Goal: Complete application form

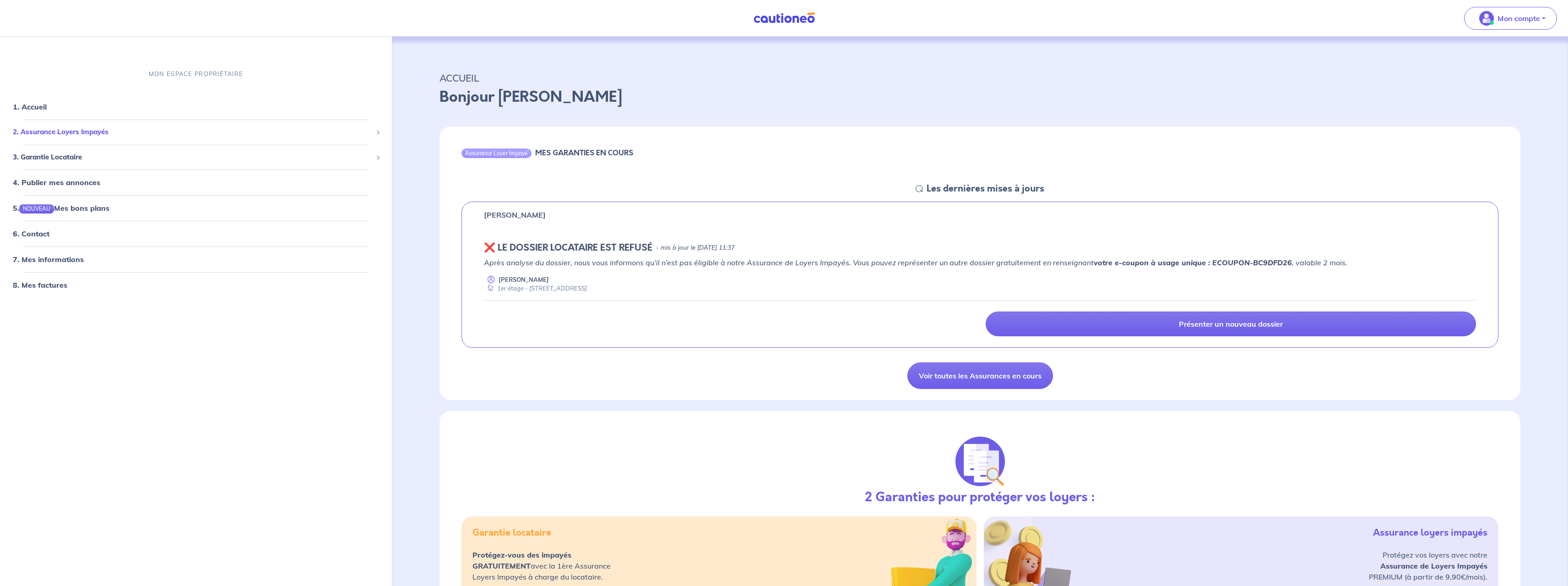
click at [58, 135] on span "2. Assurance Loyers Impayés" at bounding box center [193, 132] width 359 height 10
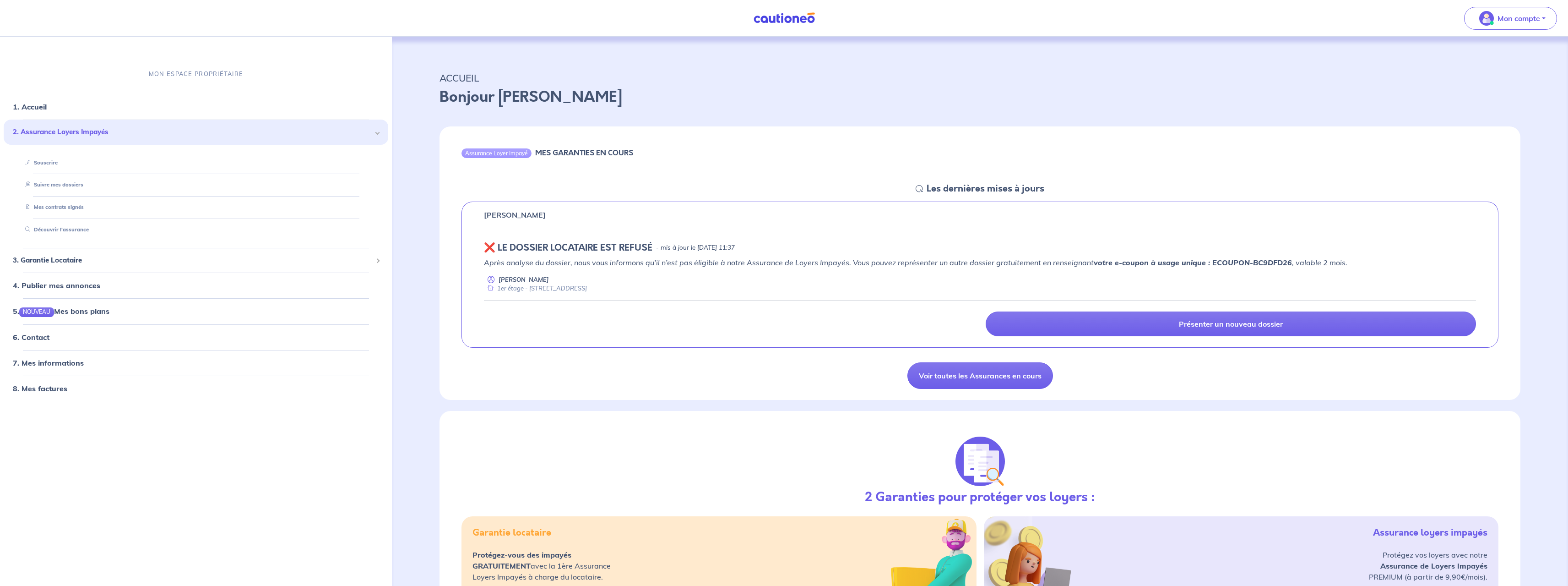
click at [825, 249] on div "❌️️ LE DOSSIER LOCATAIRE EST REFUSÉ - mis à jour le [DATE] 11:37" at bounding box center [980, 248] width 992 height 11
click at [513, 265] on p "Après analyse du dossier, nous vous informons qu’il n’est pas éligible à notre …" at bounding box center [980, 262] width 992 height 11
click at [520, 240] on div "[PERSON_NAME] ❌️️ LE DOSSIER LOCATAIRE EST REFUSÉ - mis à jour le [DATE] 11:37 …" at bounding box center [980, 275] width 1037 height 147
click at [520, 206] on div "[PERSON_NAME] ❌️️ LE DOSSIER LOCATAIRE EST REFUSÉ - mis à jour le [DATE] 11:37 …" at bounding box center [980, 275] width 1037 height 147
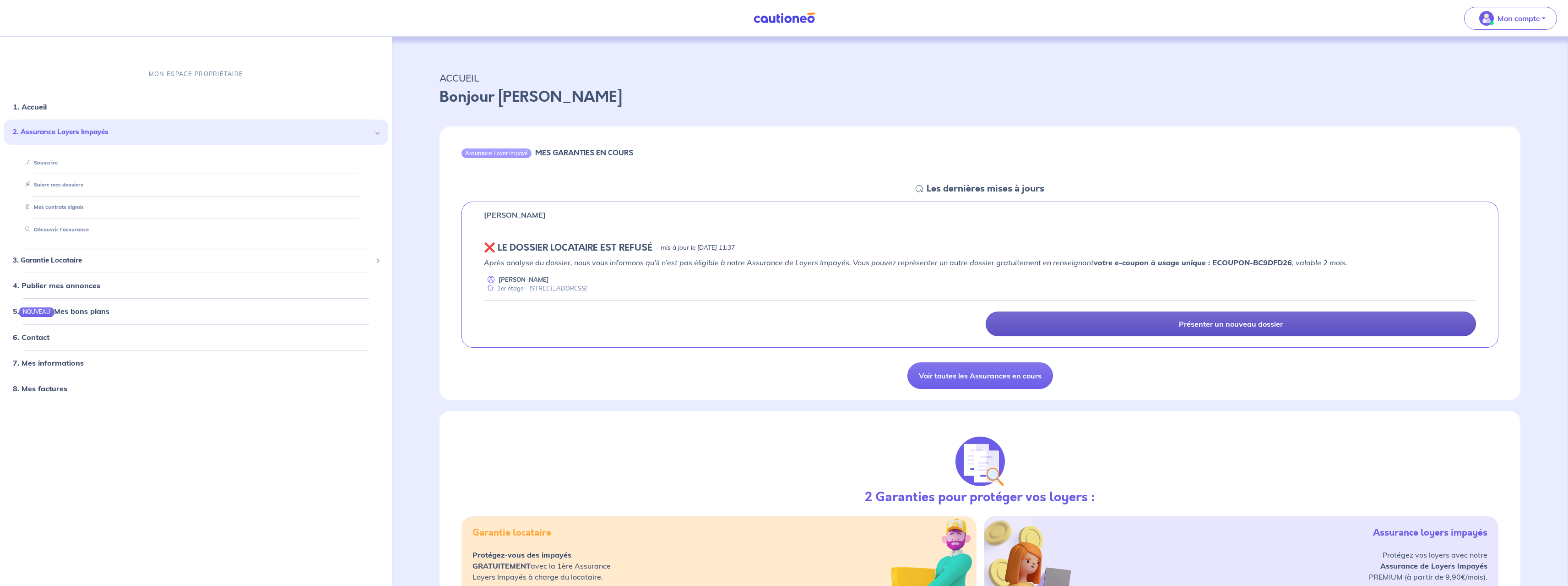
click at [1216, 322] on p "Présenter un nouveau dossier" at bounding box center [1231, 324] width 104 height 9
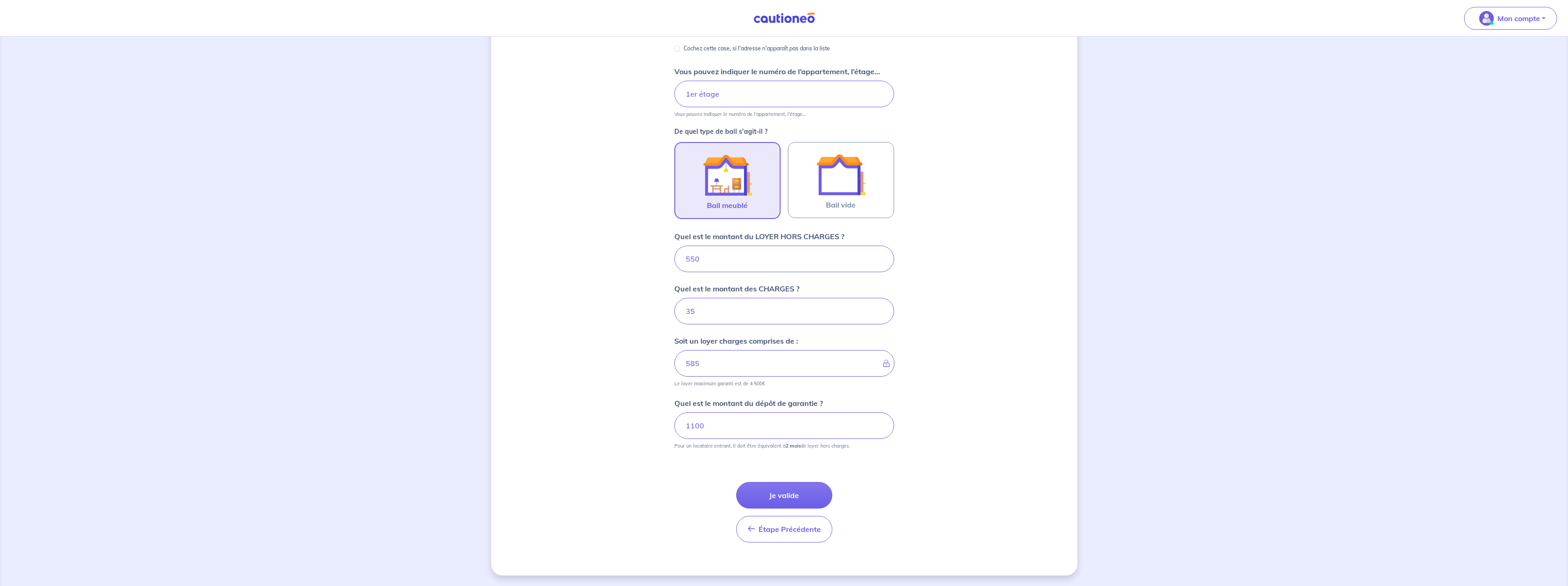
scroll to position [183, 0]
drag, startPoint x: 717, startPoint y: 264, endPoint x: 692, endPoint y: 260, distance: 25.3
click at [692, 261] on input "550" at bounding box center [784, 258] width 219 height 26
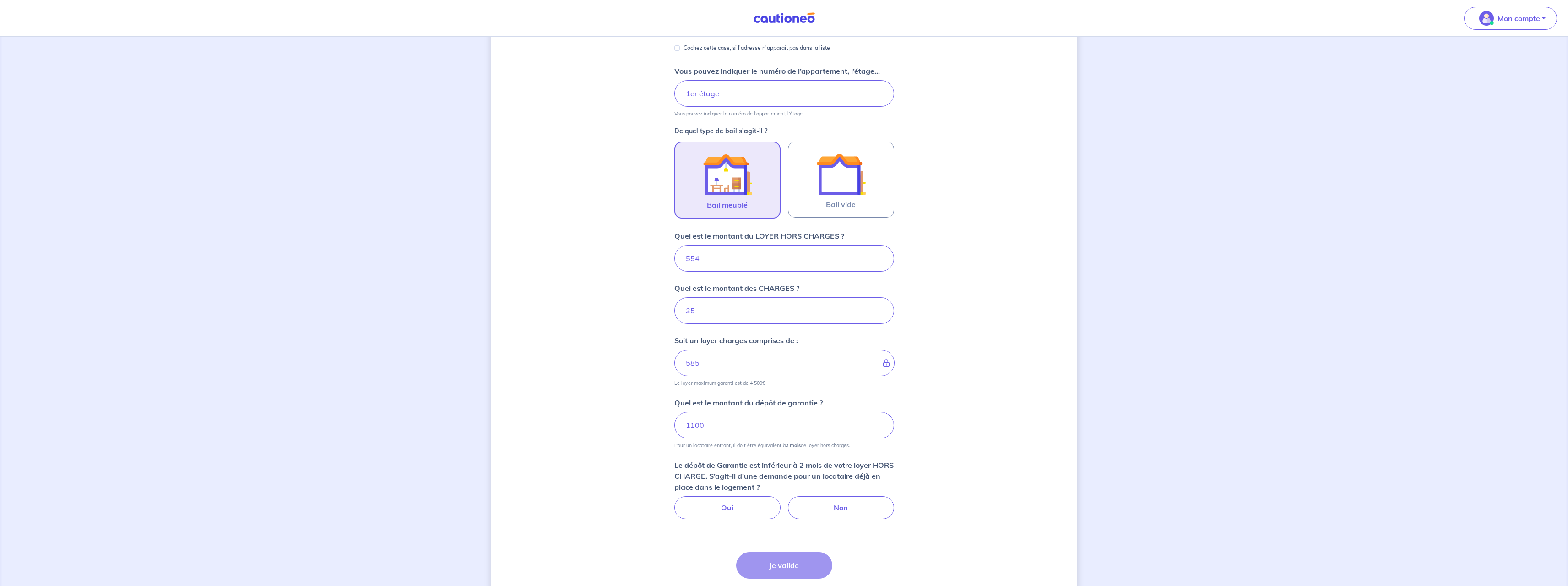
type input "5540"
type input "5575"
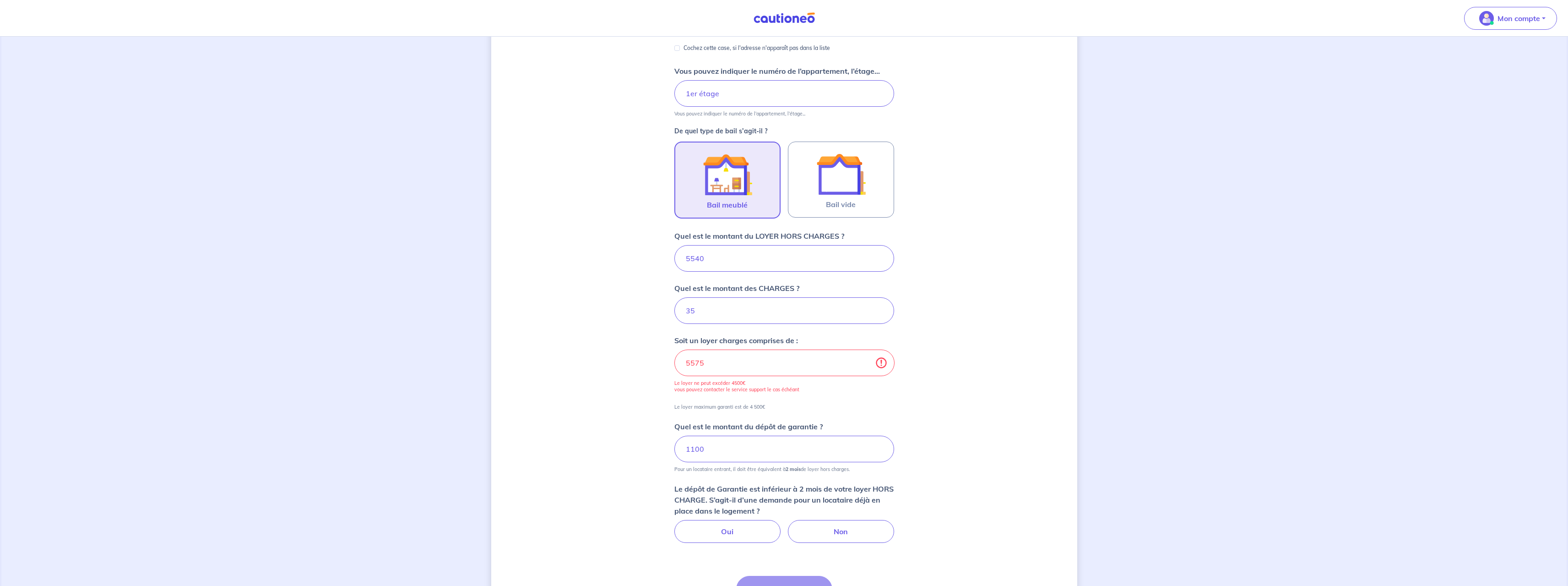
click at [695, 260] on input "5540" at bounding box center [784, 258] width 219 height 26
type input "540"
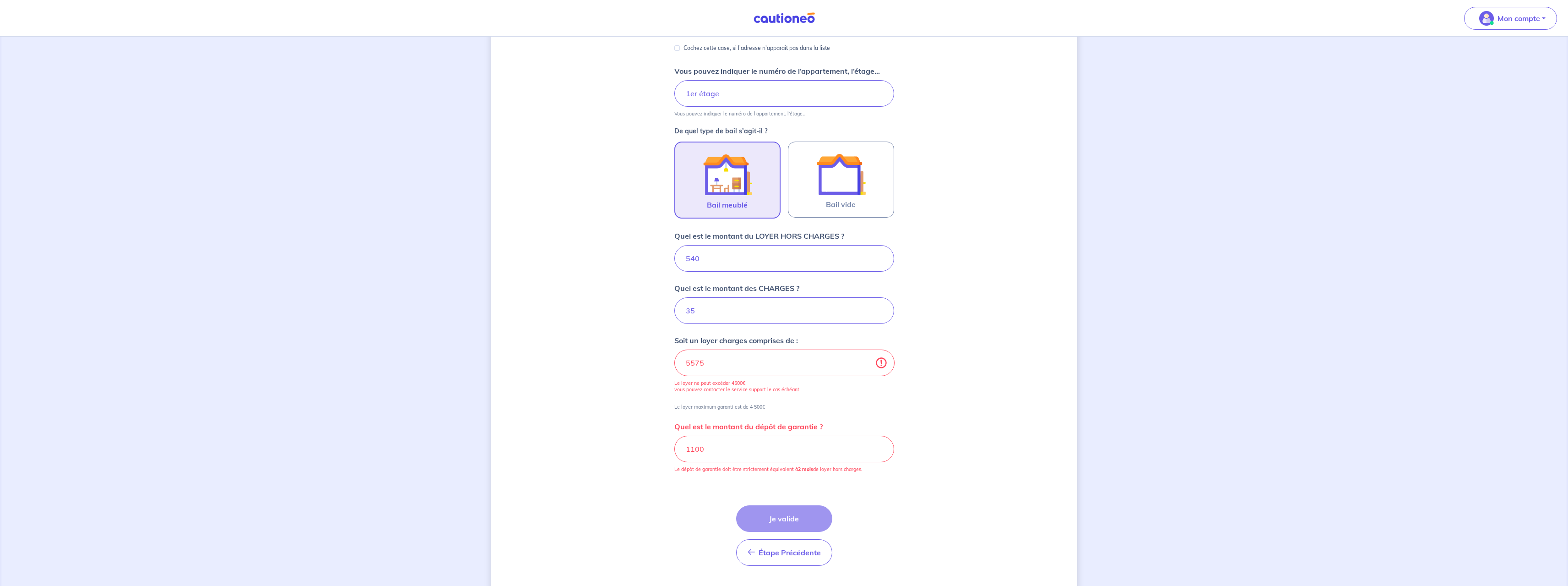
type input "575"
type input "540"
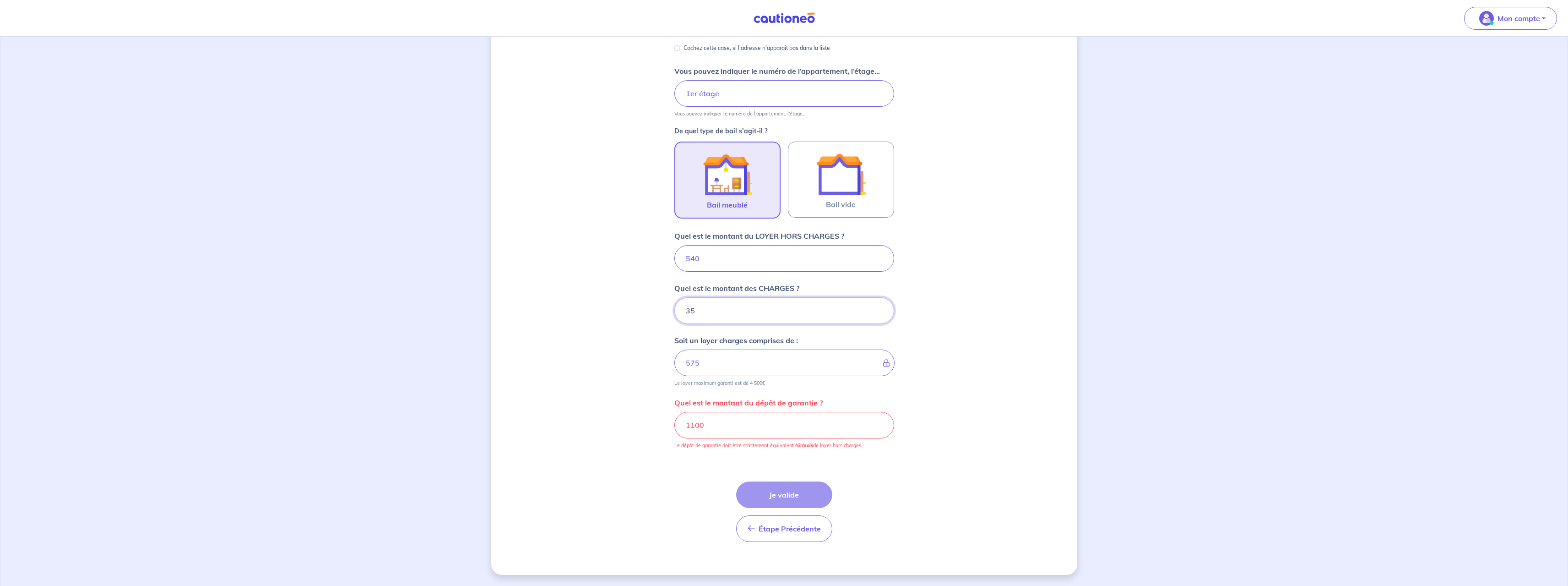
drag, startPoint x: 701, startPoint y: 316, endPoint x: 668, endPoint y: 308, distance: 34.0
click at [668, 308] on div "Dites-nous en plus sur votre bien Où se situe votre bien en location ? [STREET_…" at bounding box center [784, 220] width 586 height 710
type input "0"
type input "540"
click at [735, 310] on input "0" at bounding box center [784, 310] width 219 height 26
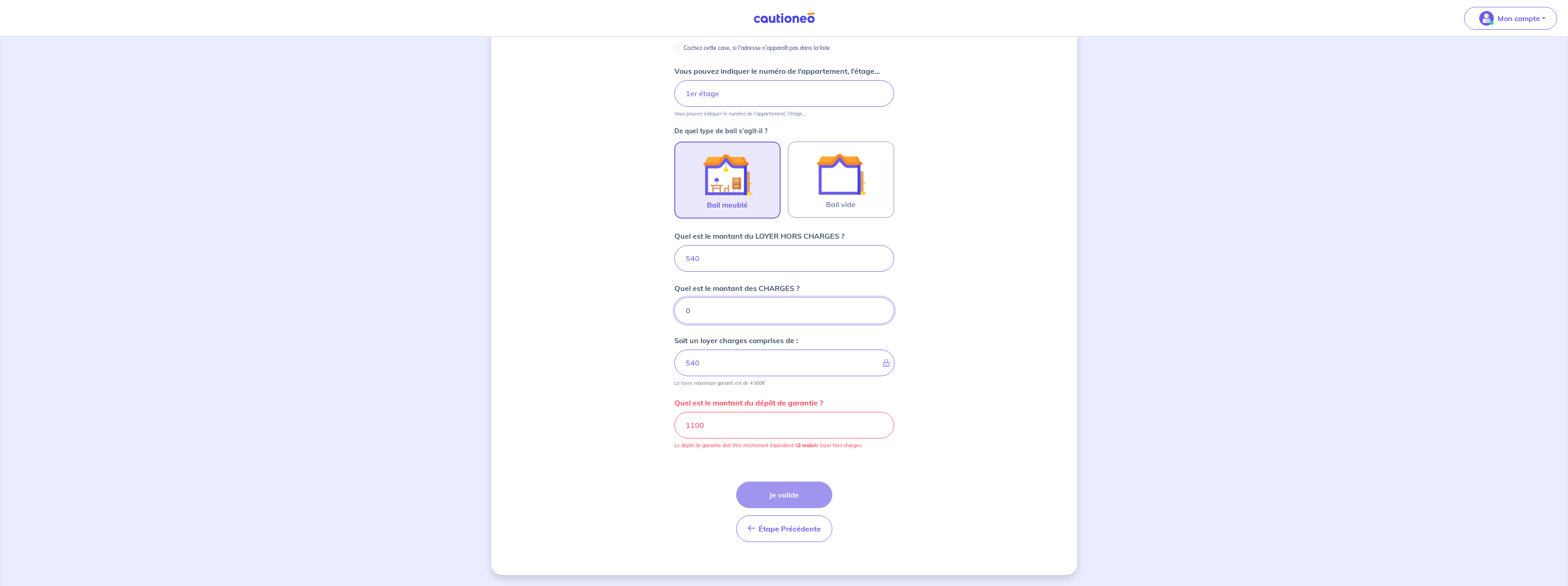
type input "0"
drag, startPoint x: 707, startPoint y: 428, endPoint x: 670, endPoint y: 424, distance: 37.2
click at [670, 424] on div "Dites-nous en plus sur votre bien Où se situe votre bien en location ? [STREET_…" at bounding box center [784, 220] width 586 height 710
type input "5"
type input "1080"
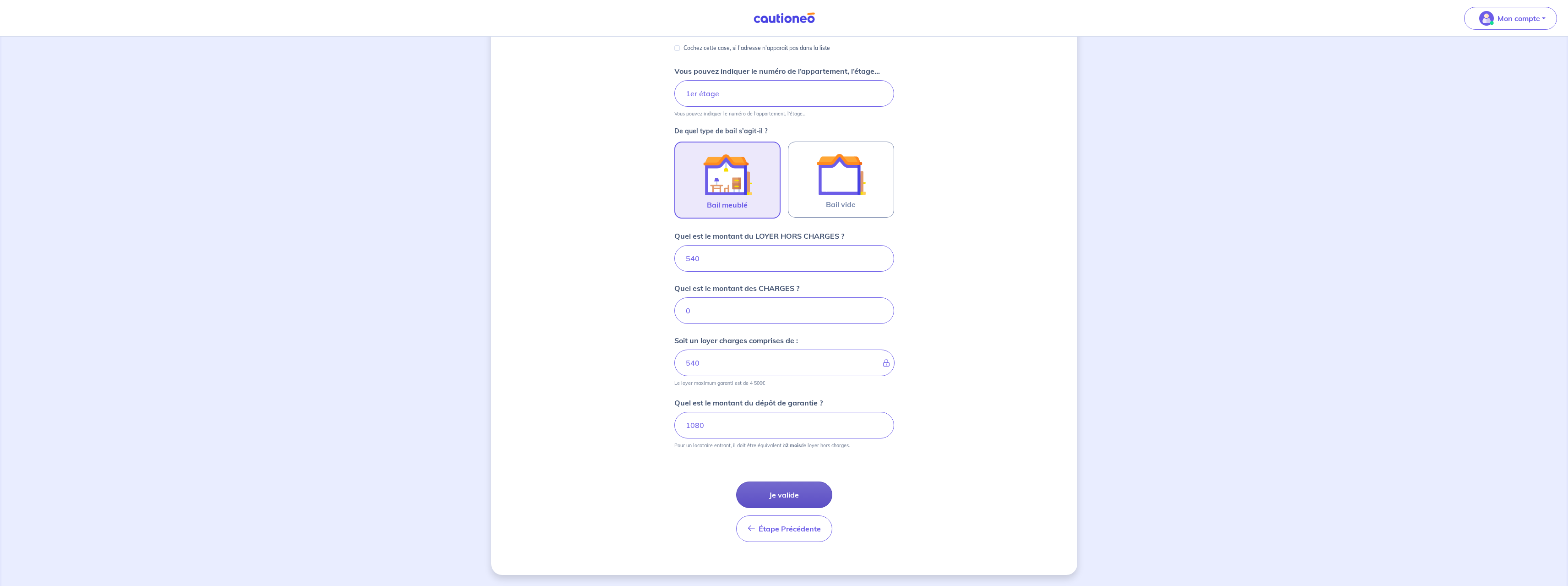
click at [793, 491] on button "Je valide" at bounding box center [784, 494] width 96 height 26
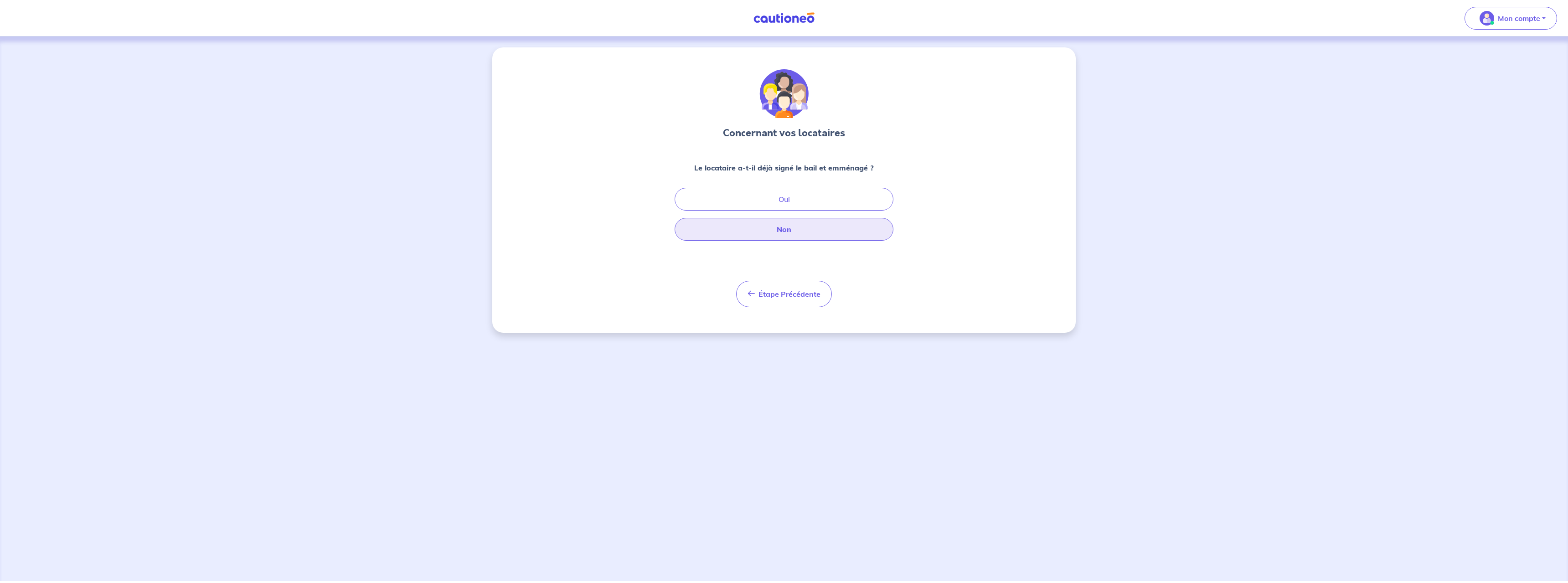
click at [794, 231] on button "Non" at bounding box center [783, 229] width 219 height 23
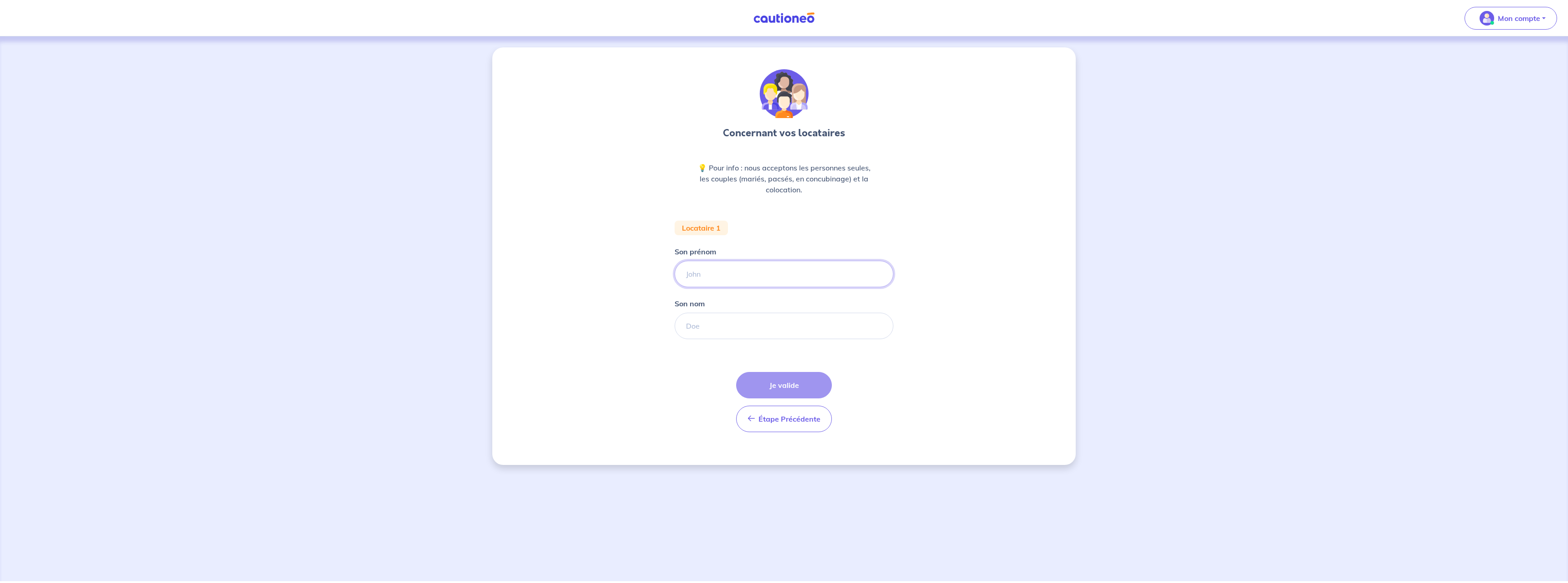
click at [741, 279] on input "Son prénom" at bounding box center [783, 273] width 219 height 26
click at [783, 417] on span "Étape Précédente" at bounding box center [789, 419] width 62 height 9
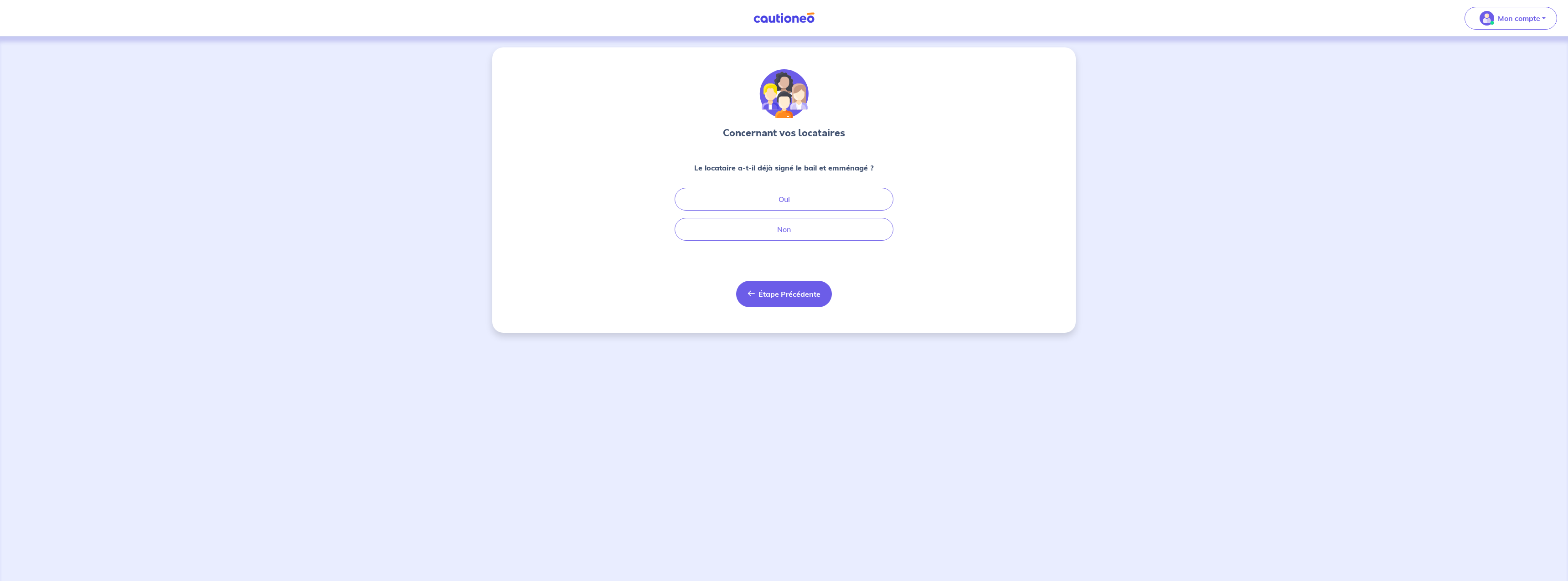
click at [755, 296] on button "Étape Précédente Précédent" at bounding box center [783, 293] width 96 height 26
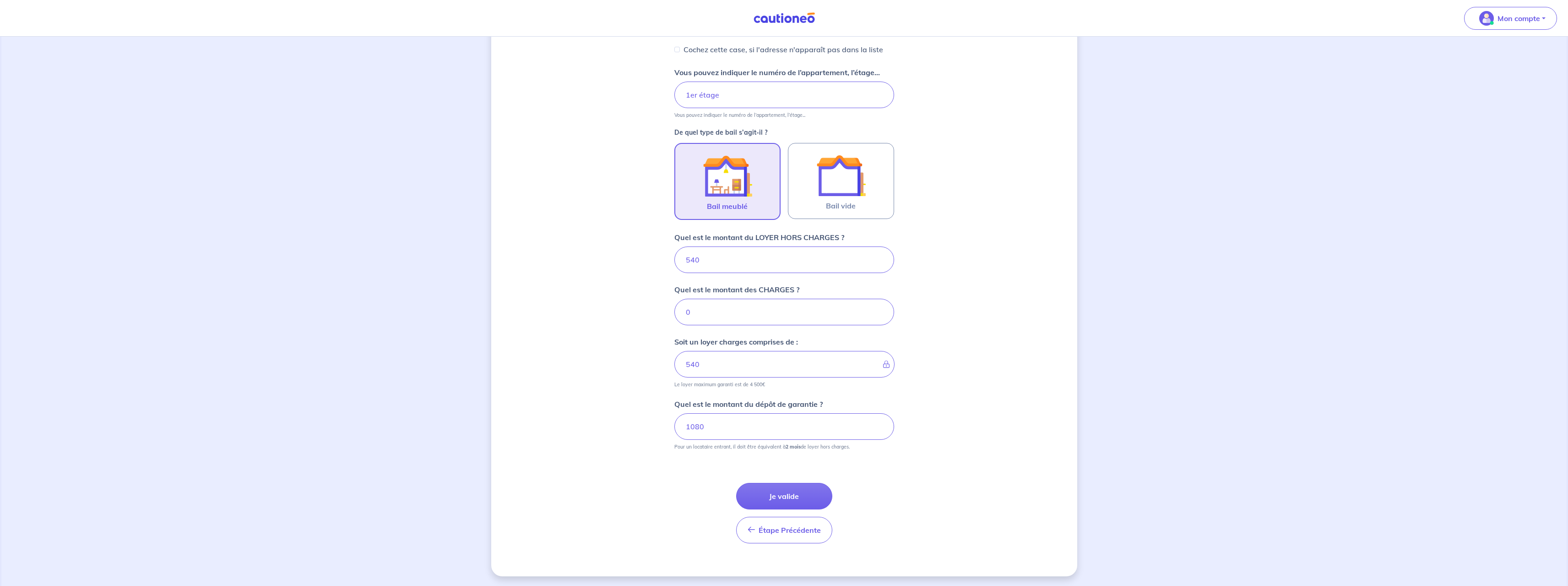
scroll to position [183, 0]
click at [789, 531] on span "Étape Précédente" at bounding box center [790, 529] width 62 height 9
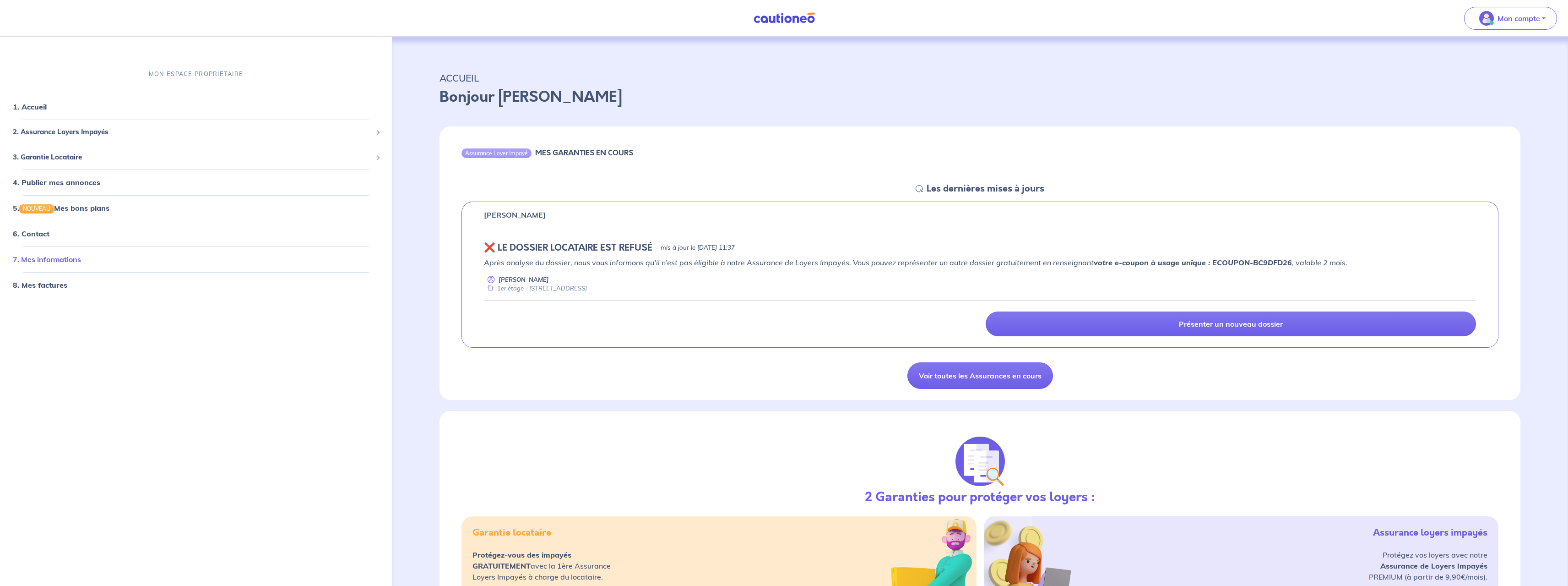
click at [56, 257] on link "7. Mes informations" at bounding box center [47, 259] width 68 height 9
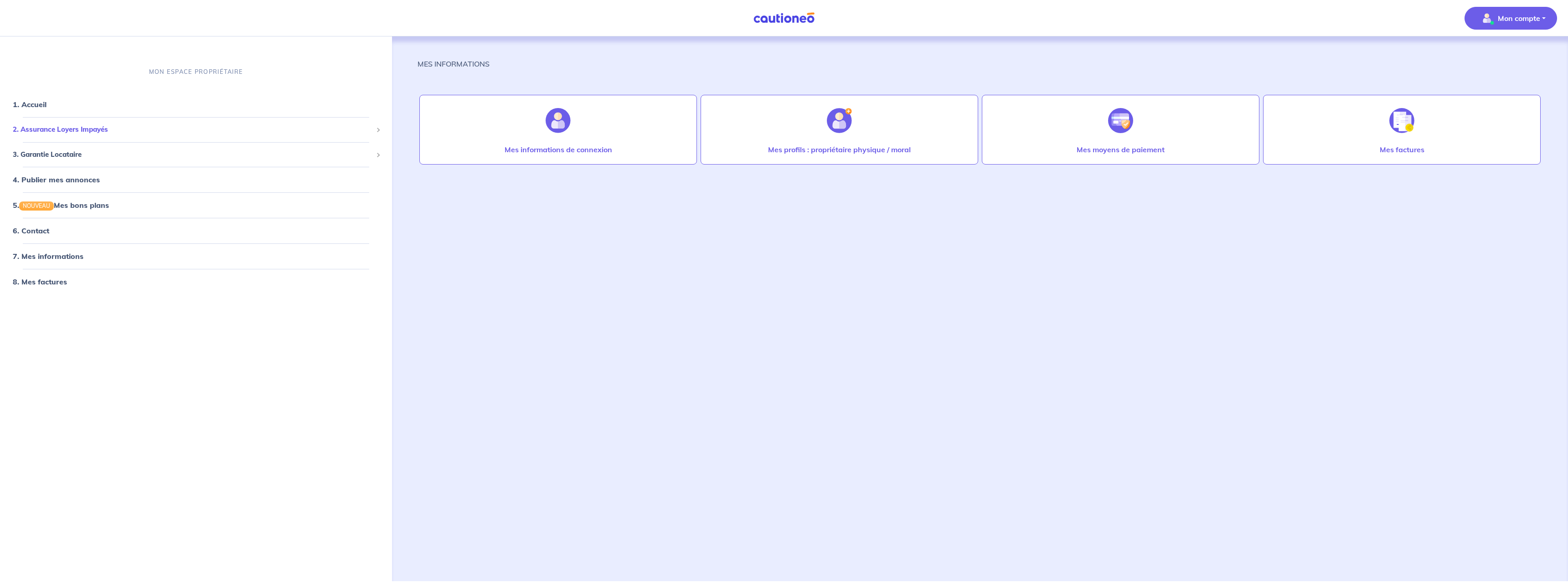
click at [41, 130] on span "2. Assurance Loyers Impayés" at bounding box center [192, 129] width 360 height 10
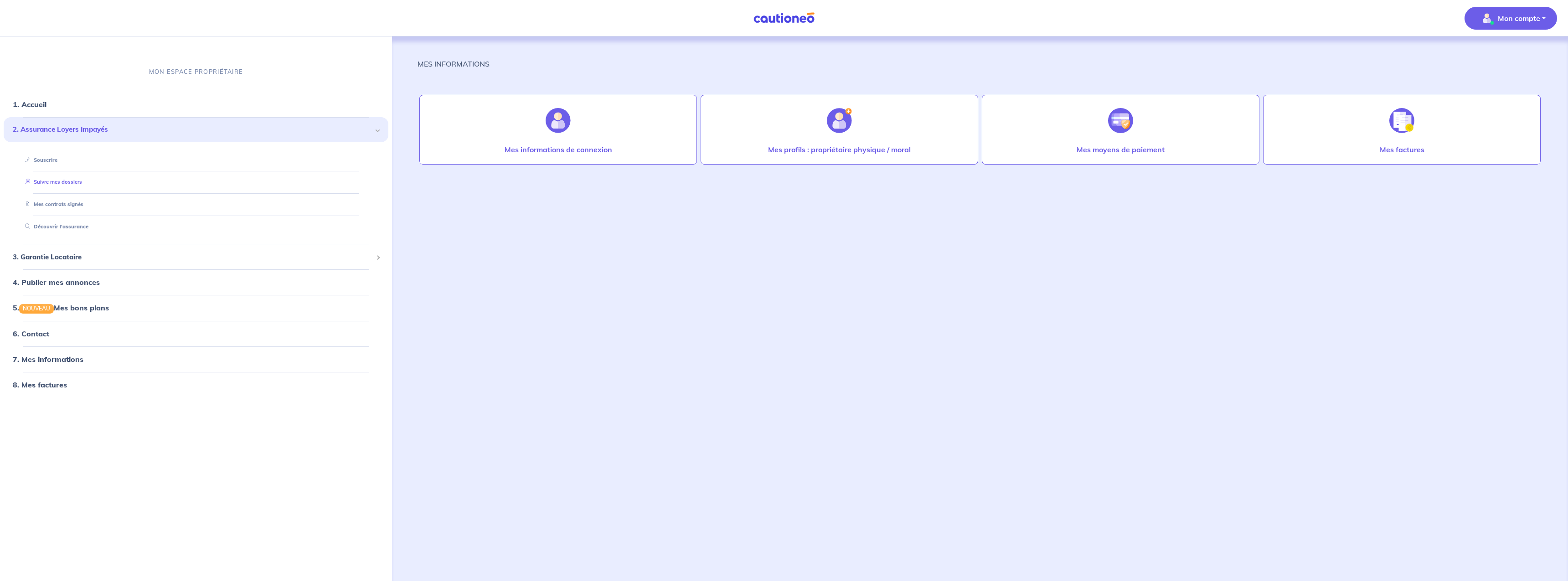
click at [65, 182] on link "Suivre mes dossiers" at bounding box center [52, 182] width 61 height 6
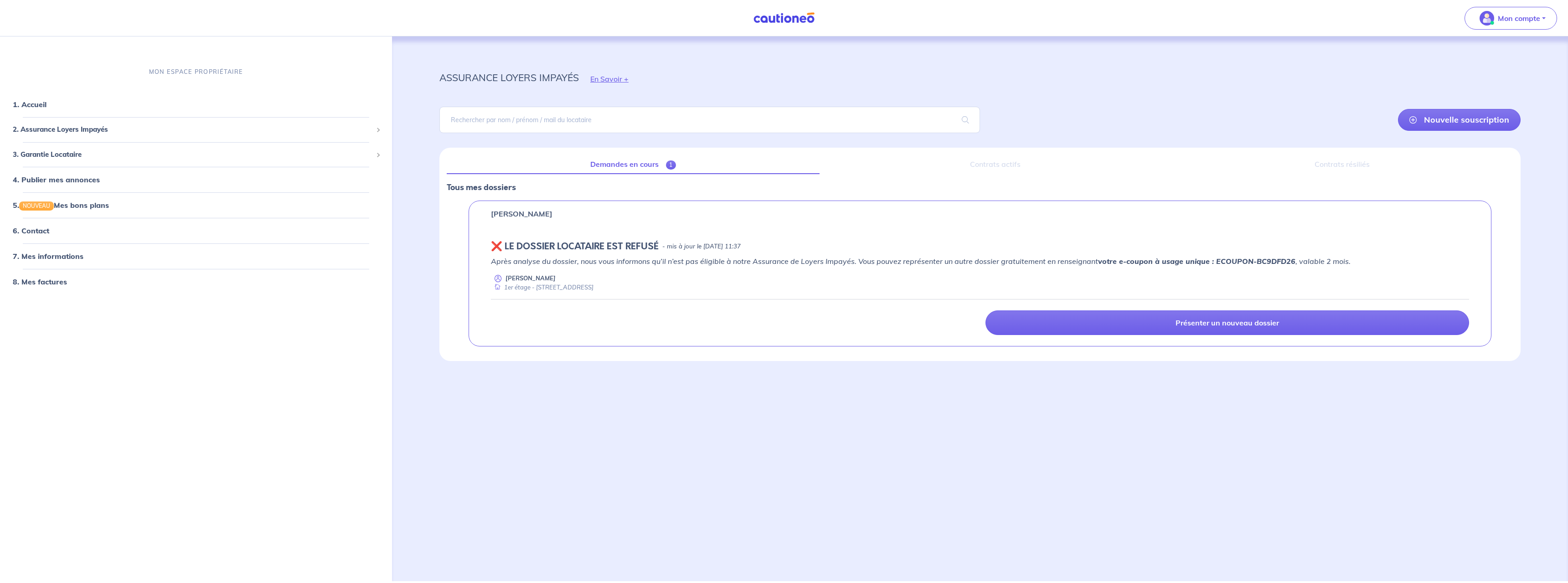
click at [621, 239] on div "[PERSON_NAME] ❌️️ LE DOSSIER LOCATAIRE EST REFUSÉ - mis à jour le [DATE] 11:37 …" at bounding box center [980, 273] width 1023 height 146
drag, startPoint x: 1129, startPoint y: 256, endPoint x: 1138, endPoint y: 273, distance: 19.2
click at [1130, 256] on p "Après analyse du dossier, nous vous informons qu’il n’est pas éligible à notre …" at bounding box center [979, 261] width 978 height 11
click at [1154, 253] on div "[PERSON_NAME] ❌️️ LE DOSSIER LOCATAIRE EST REFUSÉ - mis à jour le [DATE] 11:37 …" at bounding box center [980, 273] width 1023 height 146
click at [1227, 262] on strong "votre e-coupon à usage unique : ECOUPON-BC9DFD26" at bounding box center [1197, 261] width 197 height 9
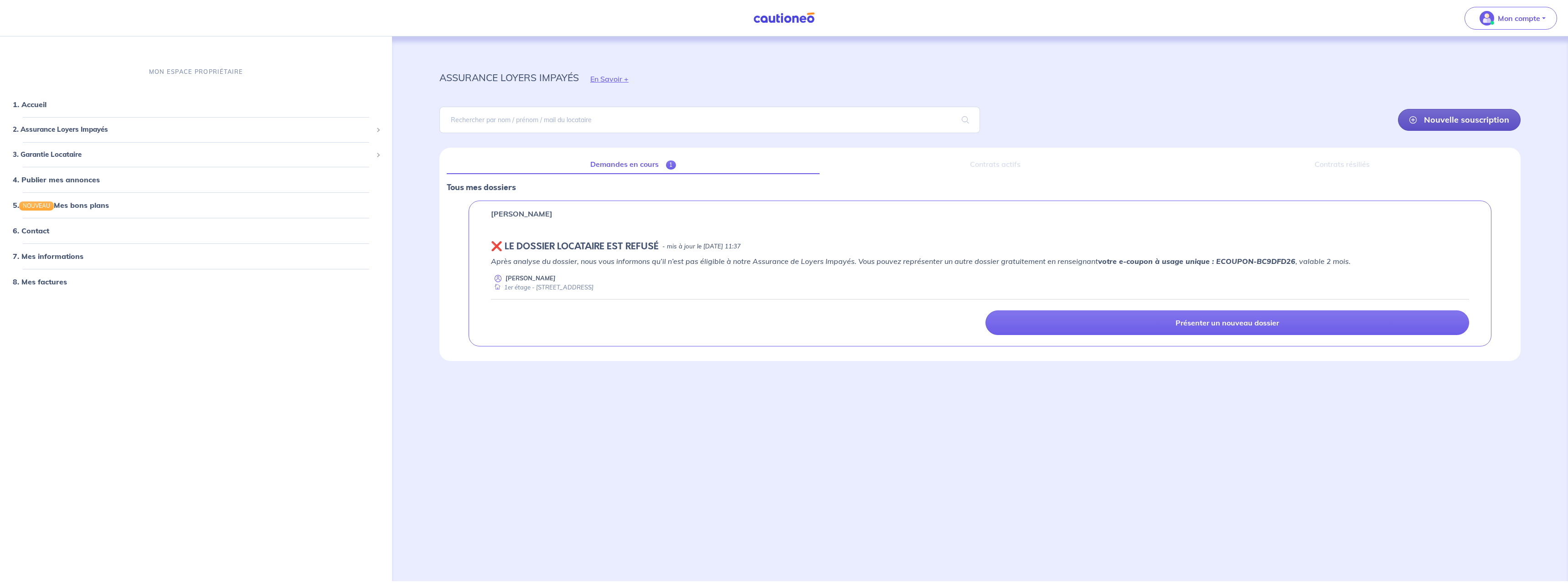
click at [1416, 120] on icon at bounding box center [1413, 120] width 7 height 7
